Goal: Information Seeking & Learning: Check status

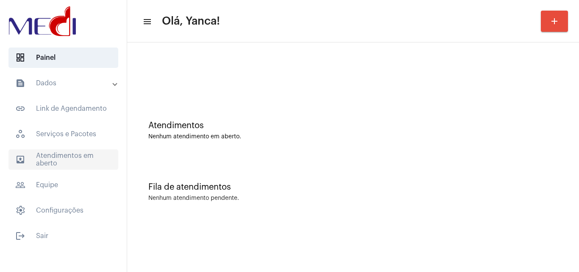
click at [78, 164] on span "outbox_outline Atendimentos em aberto" at bounding box center [63, 159] width 110 height 20
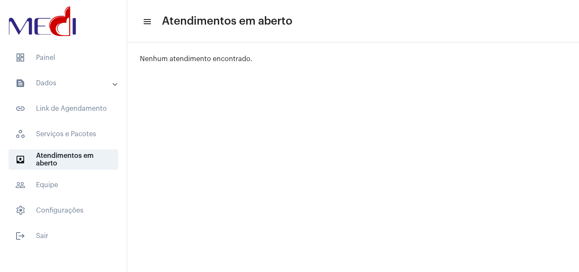
click at [96, 88] on mat-expansion-panel-header "text_snippet_outlined Dados" at bounding box center [66, 83] width 122 height 20
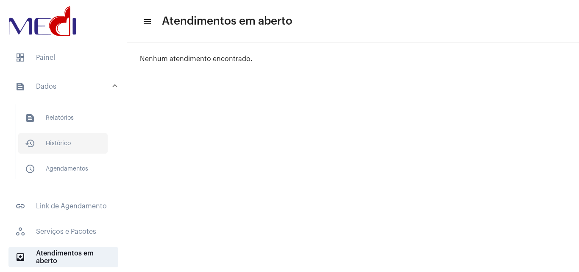
click at [68, 140] on span "history_outlined Histórico" at bounding box center [62, 143] width 89 height 20
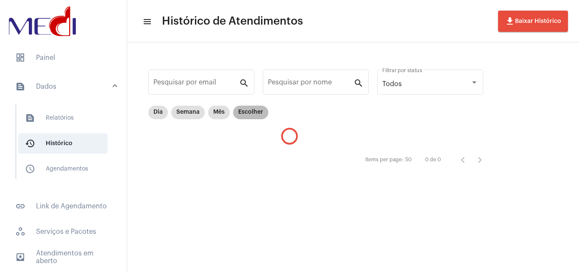
click at [253, 112] on mat-chip "Escolher" at bounding box center [250, 113] width 35 height 14
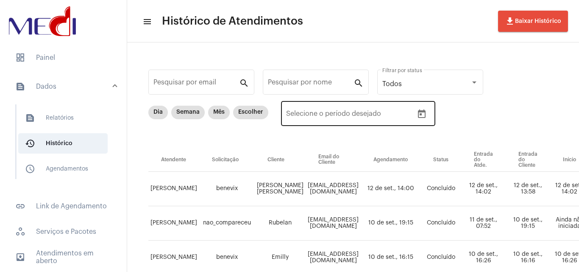
click at [425, 114] on button "Open calendar" at bounding box center [421, 114] width 17 height 17
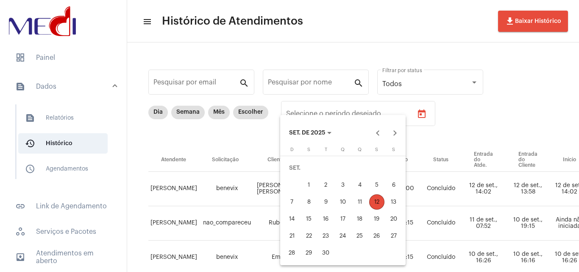
click at [361, 200] on div "11" at bounding box center [359, 201] width 15 height 15
type input "[DATE]"
click at [361, 201] on div "11" at bounding box center [359, 201] width 15 height 15
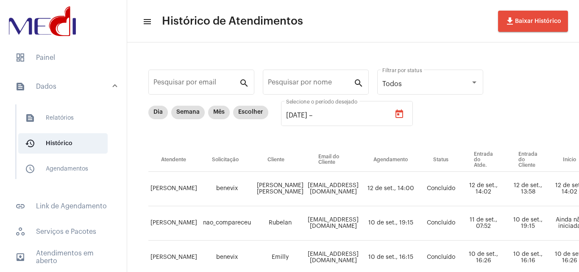
type input "[DATE]"
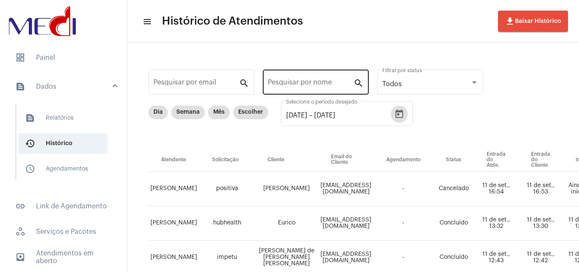
click at [311, 84] on input "Pesquisar por nome" at bounding box center [311, 84] width 86 height 8
paste input "[PERSON_NAME] [PERSON_NAME]"
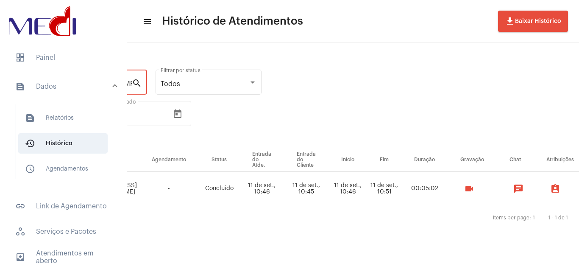
scroll to position [0, 259]
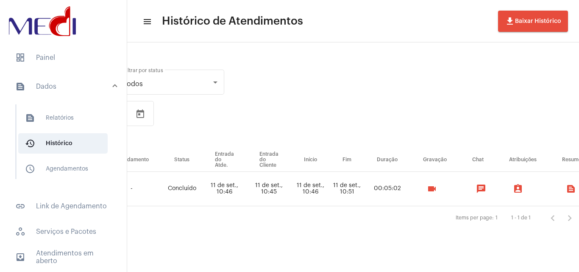
click at [440, 189] on button "videocam" at bounding box center [431, 188] width 17 height 17
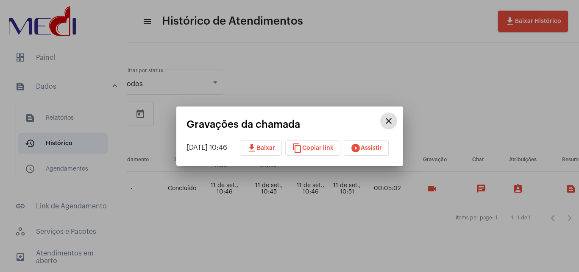
click at [270, 149] on span "download Baixar" at bounding box center [261, 148] width 28 height 6
drag, startPoint x: 323, startPoint y: 26, endPoint x: 324, endPoint y: 31, distance: 4.7
click at [323, 27] on div at bounding box center [289, 136] width 579 height 272
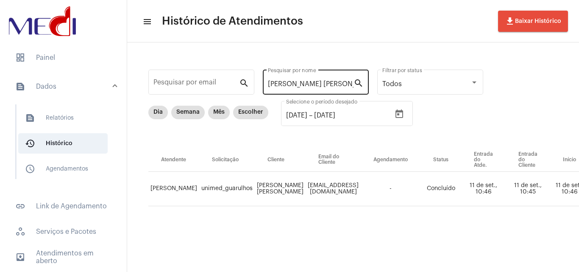
click at [305, 83] on input "[PERSON_NAME] [PERSON_NAME]" at bounding box center [311, 84] width 86 height 8
paste input "[PERSON_NAME] [PERSON_NAME] [PERSON_NAME]"
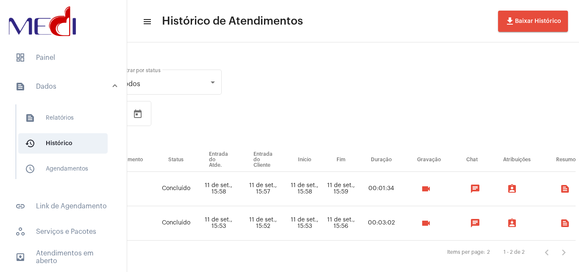
scroll to position [0, 262]
type input "[PERSON_NAME] [PERSON_NAME] [PERSON_NAME]"
click at [425, 191] on mat-icon "videocam" at bounding box center [425, 189] width 10 height 10
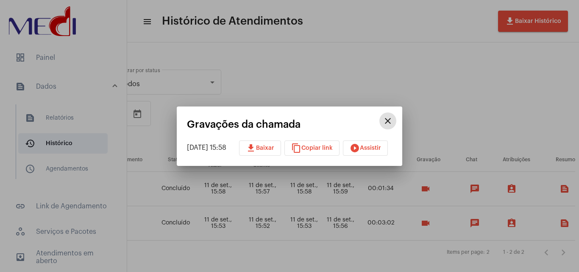
click at [373, 150] on span "play_circle_filled Assistir" at bounding box center [365, 148] width 31 height 6
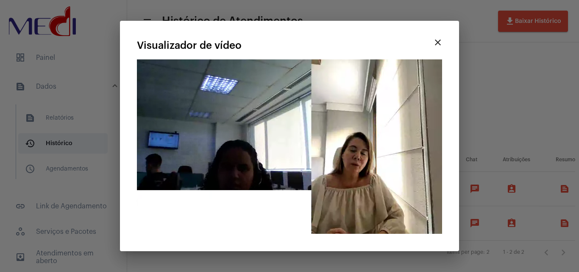
click at [373, 35] on div "close Visualizador de vídeo Seu navegador não suporta a reprodução deste vídeo." at bounding box center [289, 135] width 319 height 209
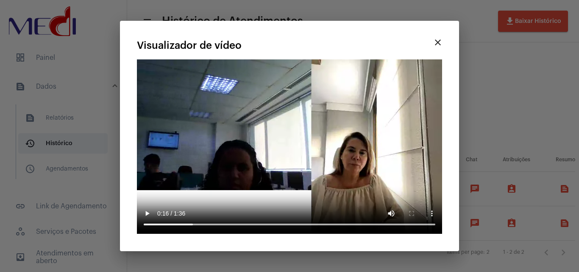
click at [437, 42] on mat-icon "close" at bounding box center [438, 42] width 10 height 10
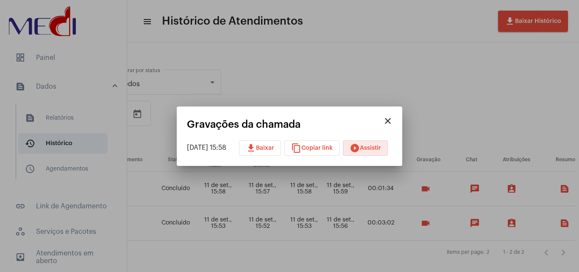
click at [393, 120] on mat-icon "close" at bounding box center [388, 121] width 10 height 10
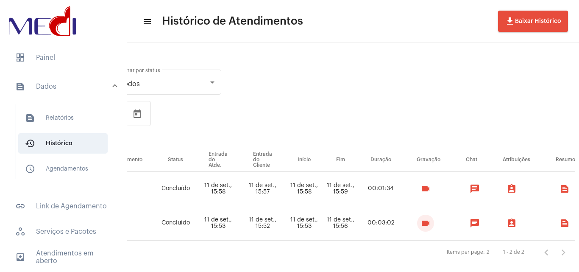
click at [425, 219] on button "videocam" at bounding box center [425, 222] width 17 height 17
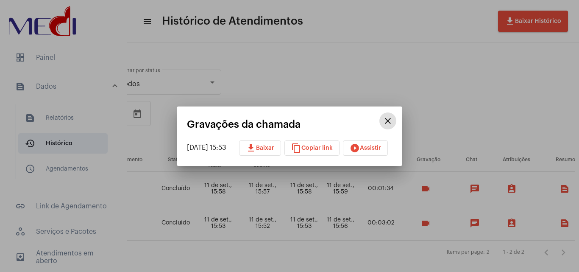
click at [370, 148] on span "play_circle_filled Assistir" at bounding box center [365, 148] width 31 height 6
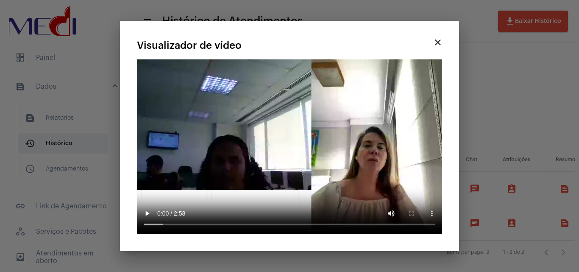
click at [476, 112] on div at bounding box center [289, 136] width 579 height 272
